Goal: Task Accomplishment & Management: Use online tool/utility

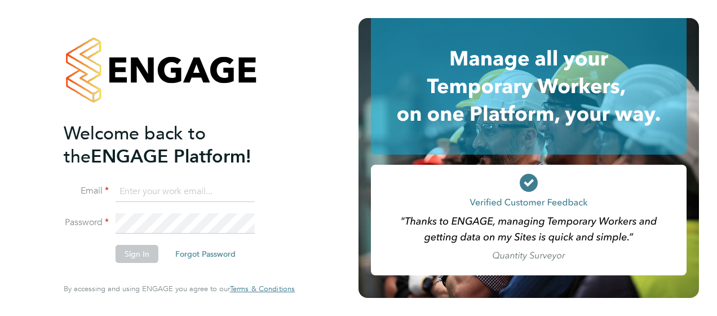
type input "john.hopper2@countrysidepartnerships.com"
click at [134, 245] on button "Sign In" at bounding box center [137, 254] width 43 height 18
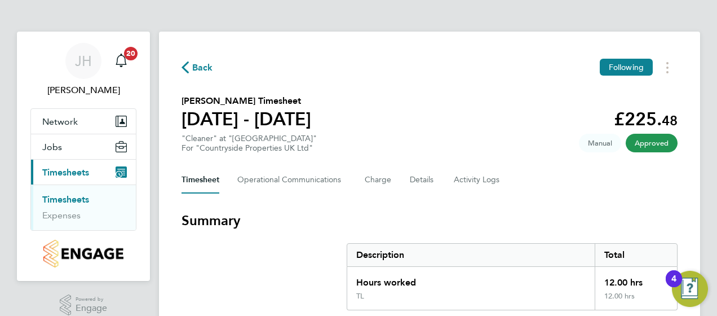
scroll to position [25, 0]
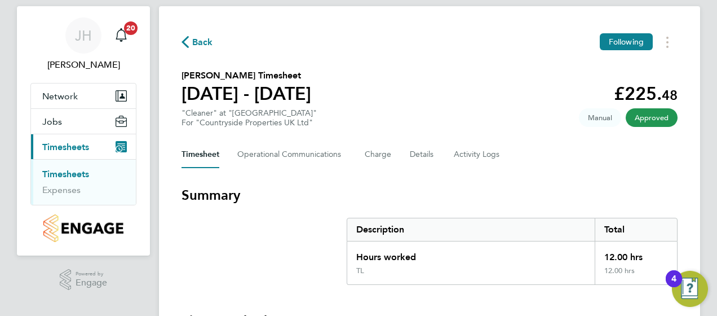
click at [73, 175] on link "Timesheets" at bounding box center [65, 174] width 47 height 11
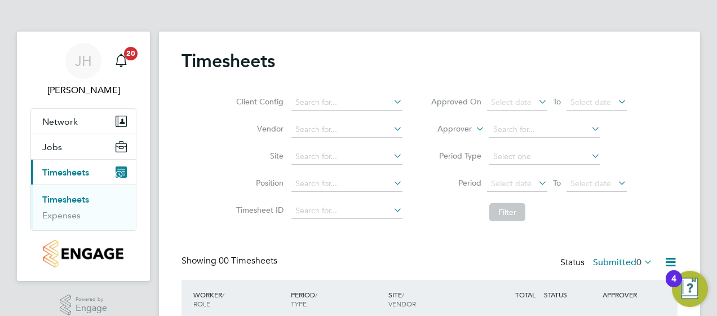
scroll to position [95, 0]
